Goal: Information Seeking & Learning: Find specific fact

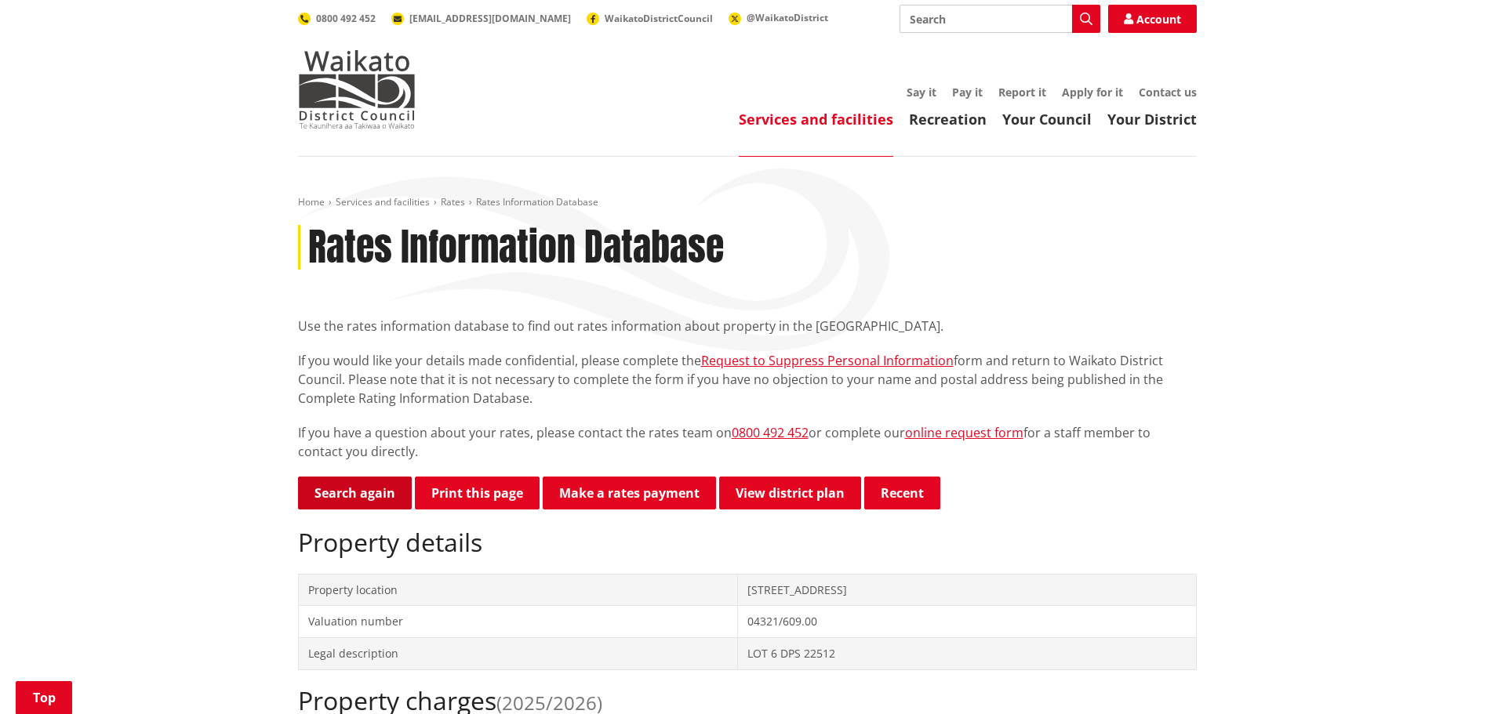
scroll to position [314, 0]
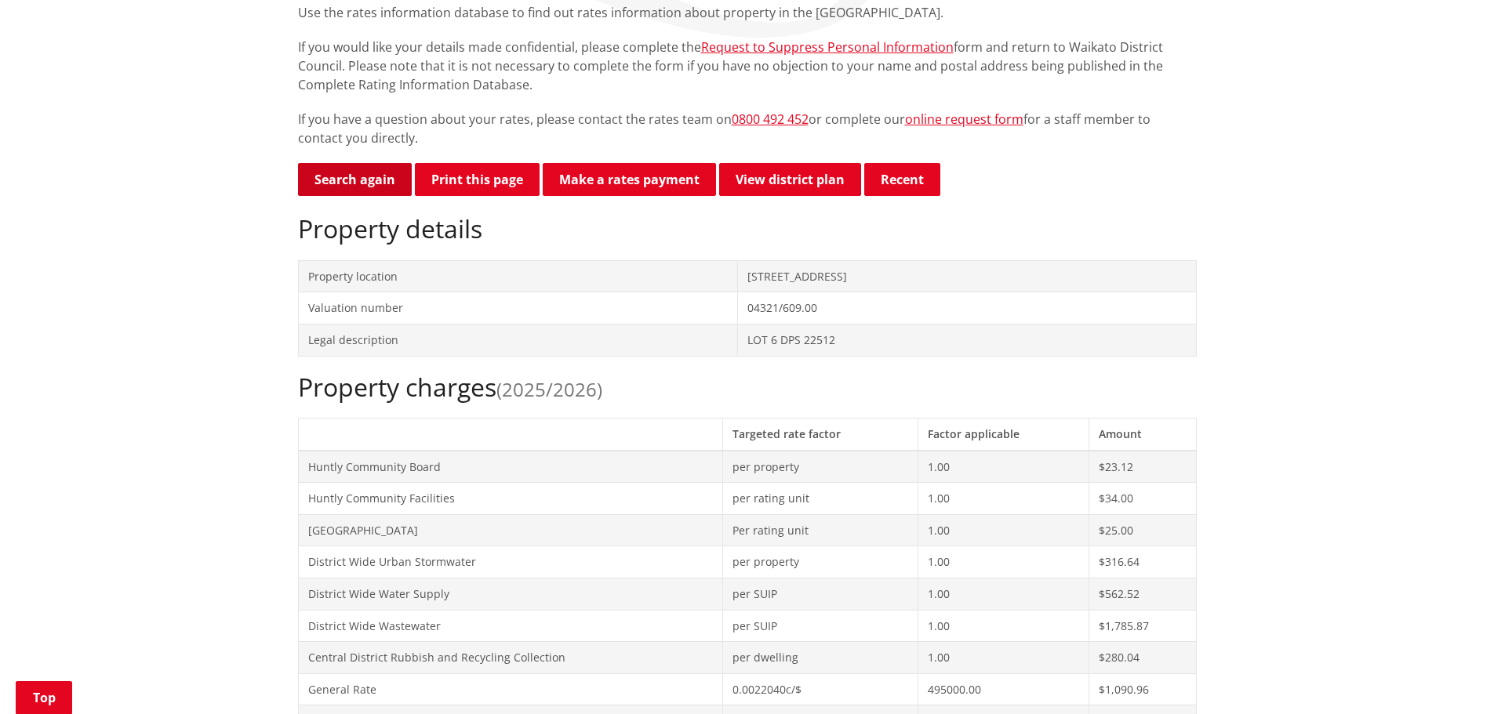
click at [340, 181] on link "Search again" at bounding box center [355, 179] width 114 height 33
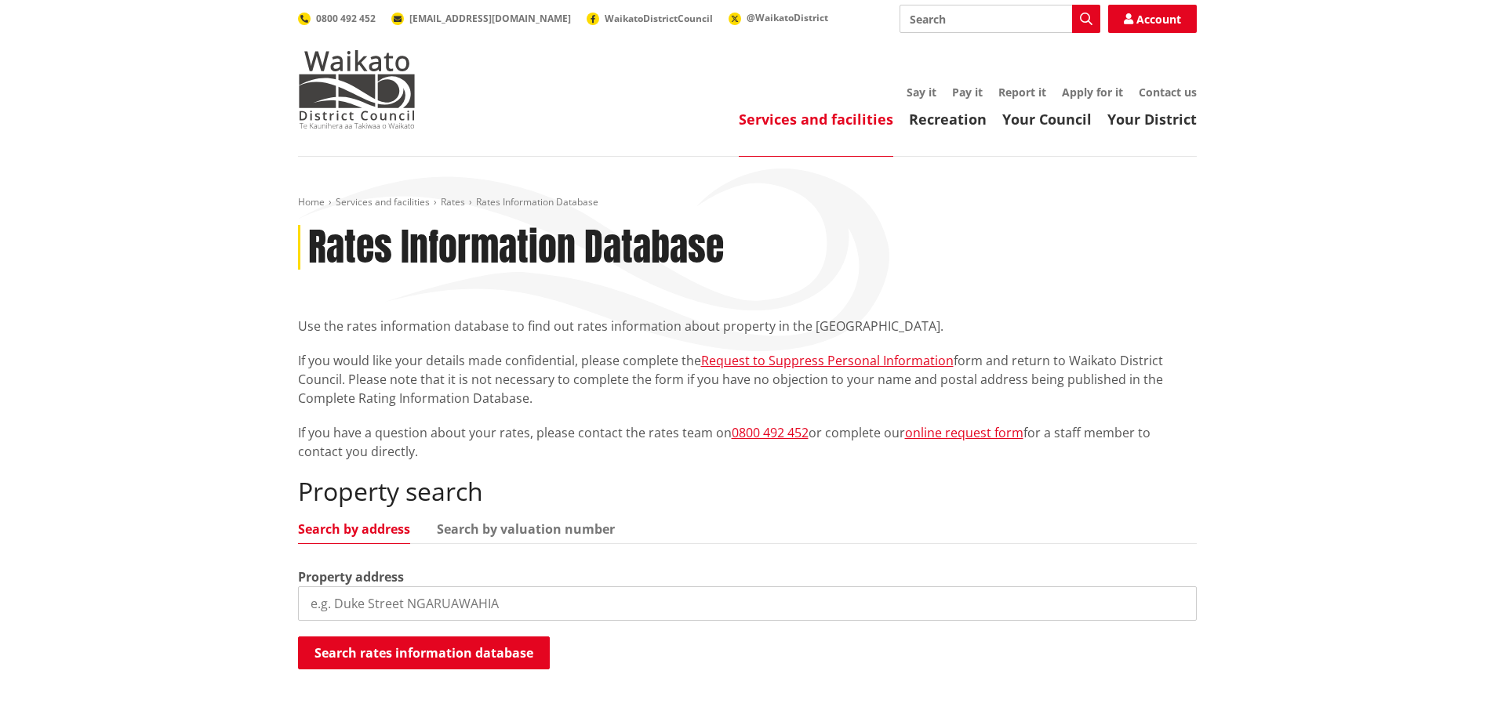
click at [420, 594] on input "search" at bounding box center [747, 604] width 899 height 35
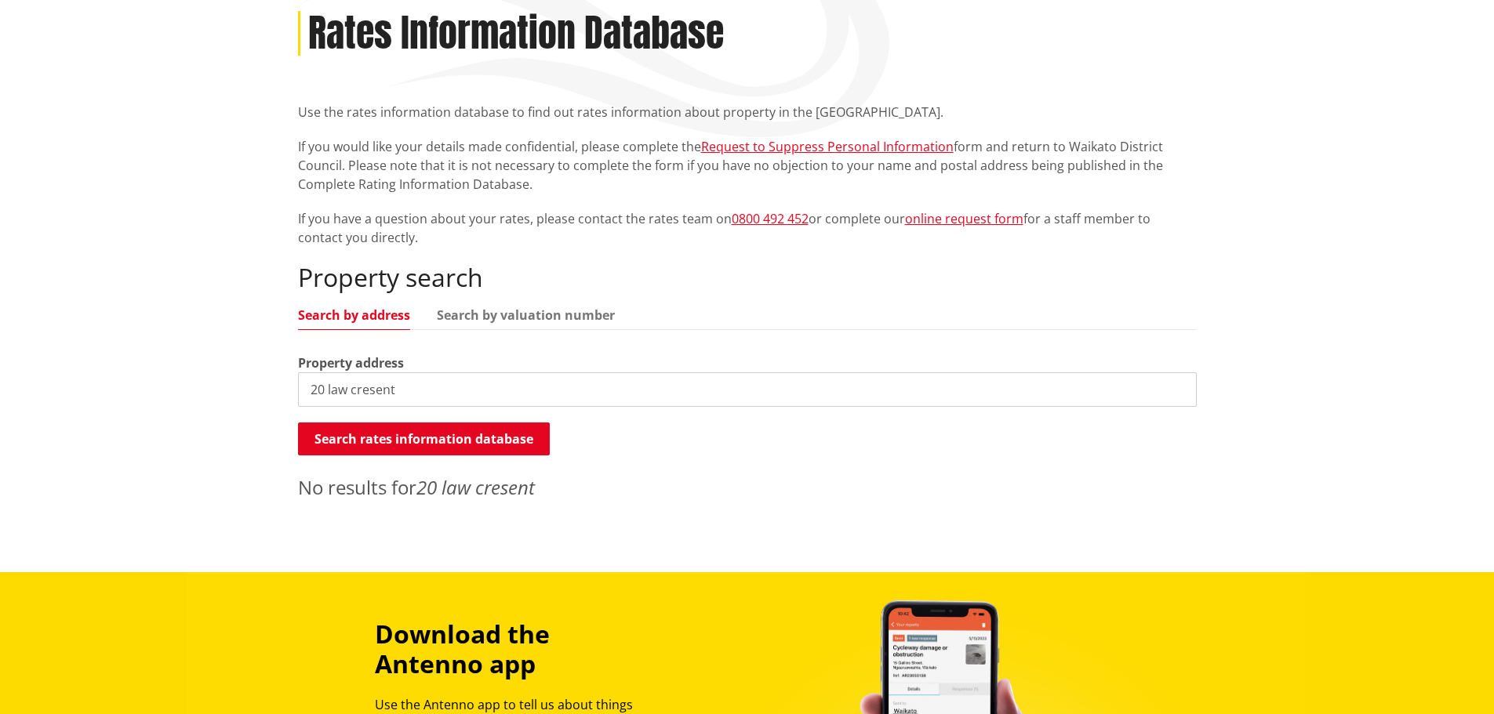
scroll to position [235, 0]
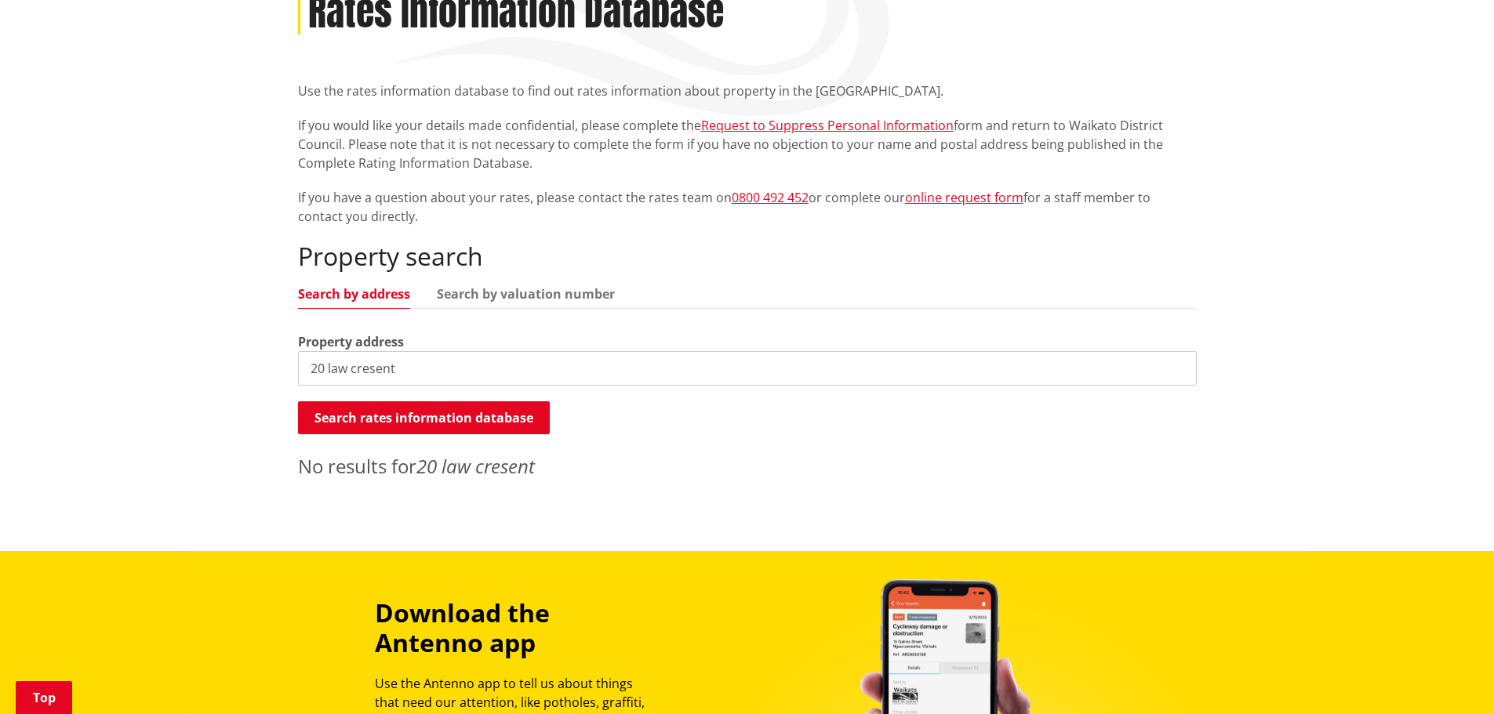
drag, startPoint x: 471, startPoint y: 366, endPoint x: 362, endPoint y: 377, distance: 110.3
click at [363, 379] on input "20 law cresent" at bounding box center [747, 368] width 899 height 35
type input "20 law cr"
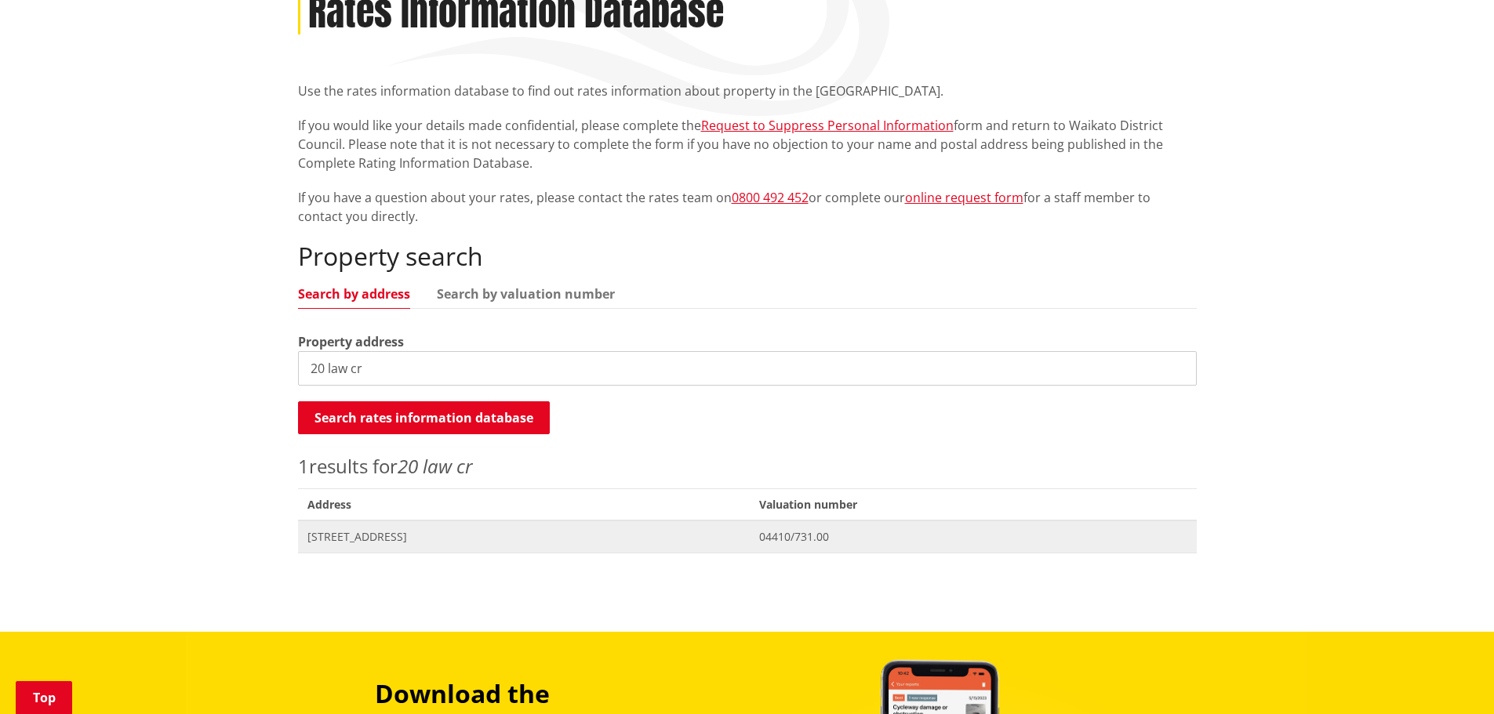
click at [373, 530] on span "[STREET_ADDRESS]" at bounding box center [524, 537] width 434 height 16
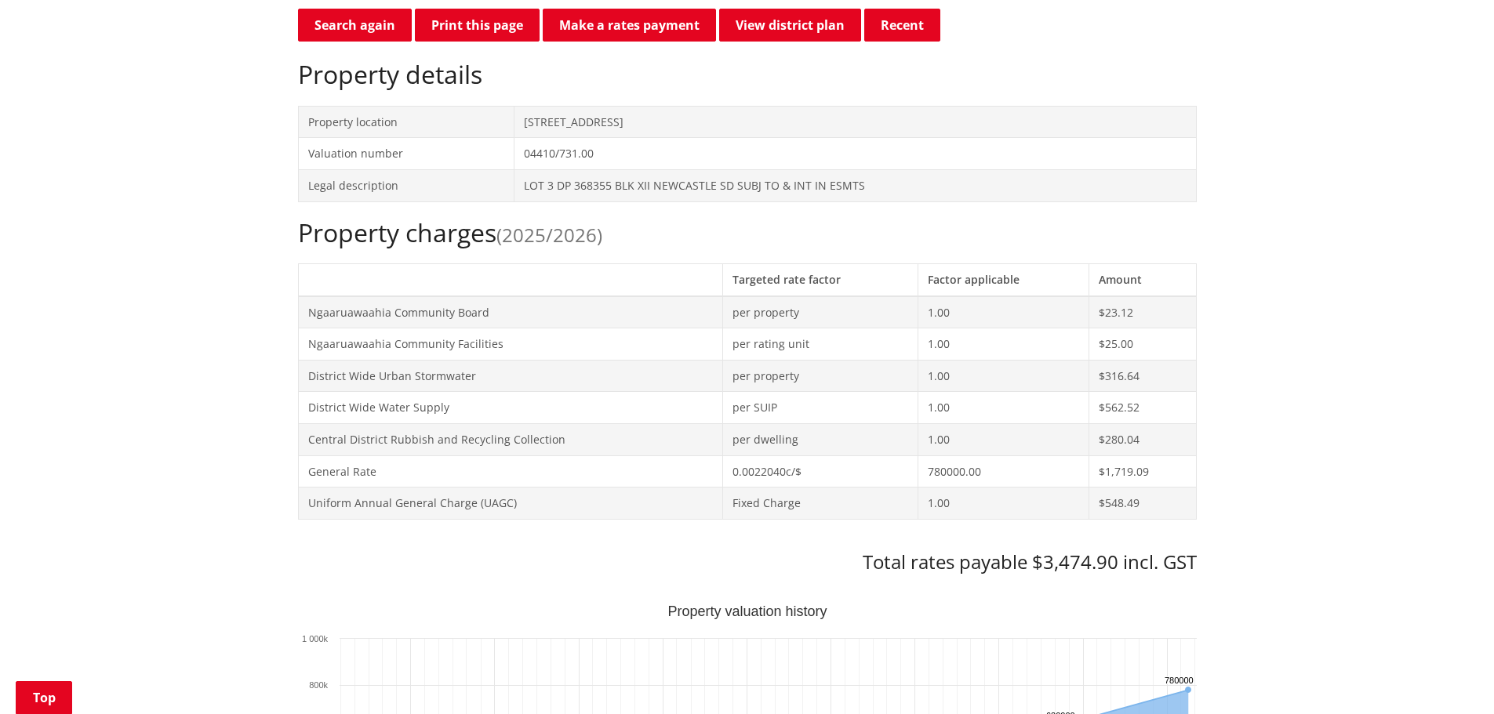
scroll to position [471, 0]
